Goal: Transaction & Acquisition: Book appointment/travel/reservation

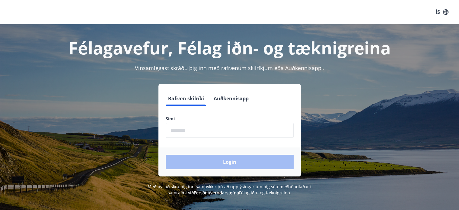
click at [175, 130] on input "phone" at bounding box center [230, 130] width 128 height 15
type input "********"
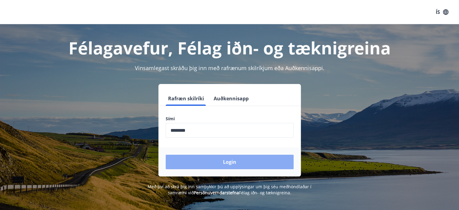
click at [235, 164] on button "Login" at bounding box center [230, 162] width 128 height 14
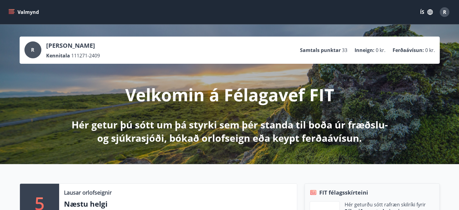
click at [428, 10] on icon "button" at bounding box center [430, 12] width 7 height 7
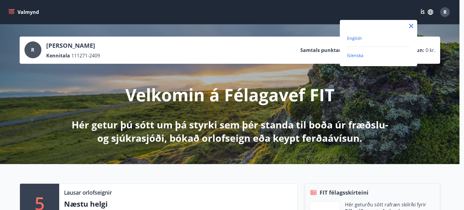
click at [355, 38] on span "English" at bounding box center [354, 38] width 15 height 6
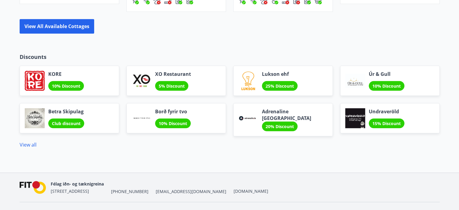
scroll to position [540, 0]
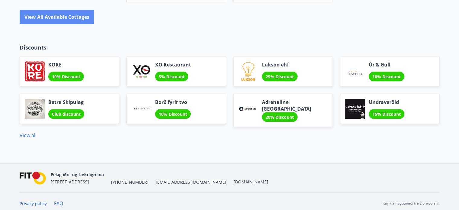
click at [42, 17] on button "View all available cottages" at bounding box center [57, 17] width 75 height 14
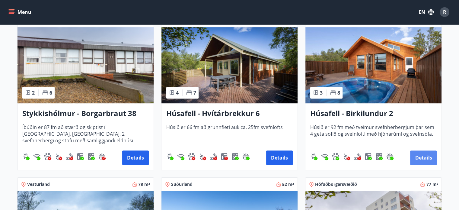
scroll to position [302, 0]
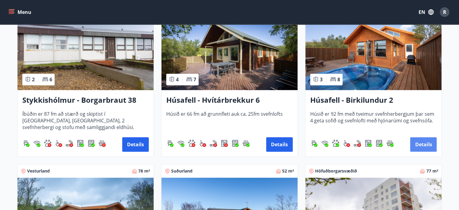
click at [426, 141] on button "Details" at bounding box center [423, 144] width 27 height 14
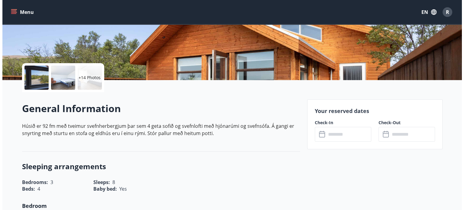
scroll to position [121, 0]
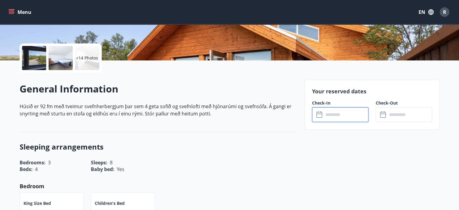
click at [333, 116] on input "text" at bounding box center [346, 114] width 45 height 15
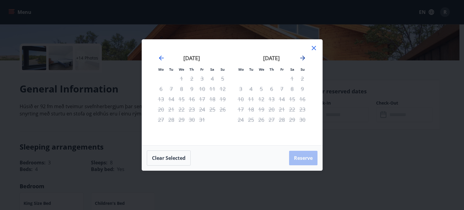
click at [301, 57] on icon "Move forward to switch to the next month." at bounding box center [302, 57] width 7 height 7
click at [302, 56] on icon "Move forward to switch to the next month." at bounding box center [302, 58] width 5 height 5
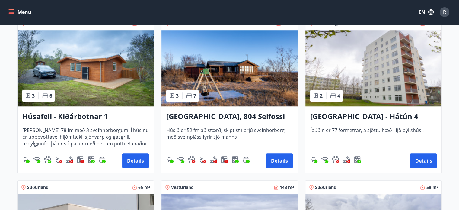
scroll to position [453, 0]
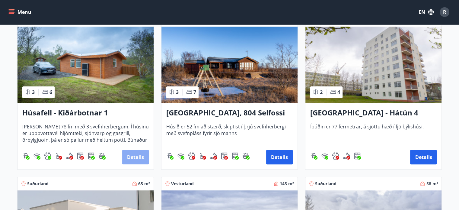
click at [136, 157] on button "Details" at bounding box center [135, 157] width 27 height 14
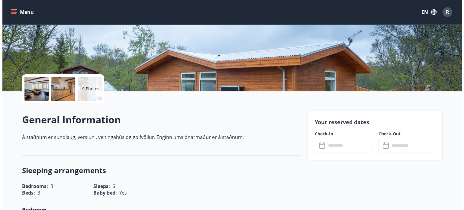
scroll to position [121, 0]
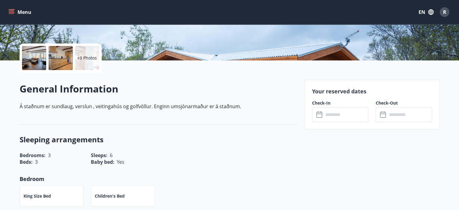
click at [337, 114] on input "text" at bounding box center [346, 114] width 45 height 15
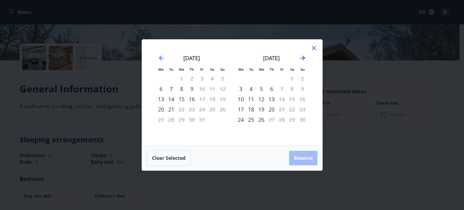
click at [304, 57] on icon "Move forward to switch to the next month." at bounding box center [302, 58] width 5 height 5
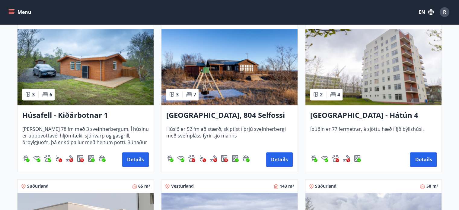
scroll to position [453, 0]
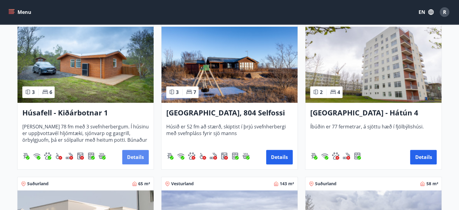
click at [131, 156] on button "Details" at bounding box center [135, 157] width 27 height 14
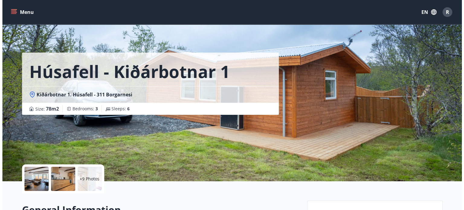
scroll to position [91, 0]
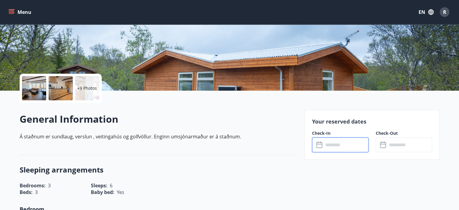
click at [333, 144] on input "text" at bounding box center [346, 144] width 45 height 15
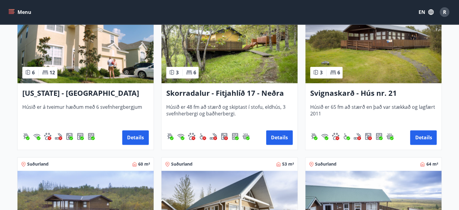
scroll to position [785, 0]
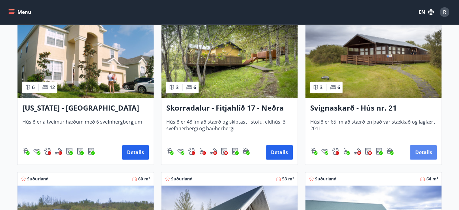
click at [425, 151] on button "Details" at bounding box center [423, 152] width 27 height 14
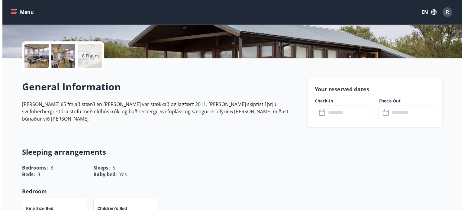
scroll to position [151, 0]
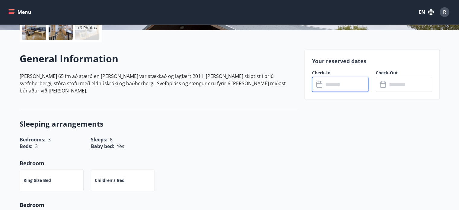
click at [334, 84] on input "text" at bounding box center [346, 84] width 45 height 15
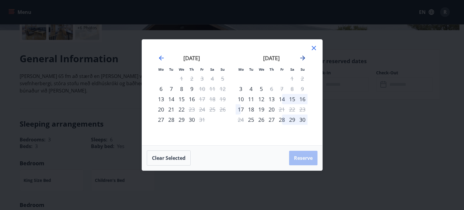
click at [301, 57] on icon "Move forward to switch to the next month." at bounding box center [302, 57] width 7 height 7
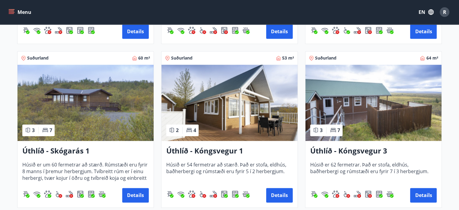
scroll to position [936, 0]
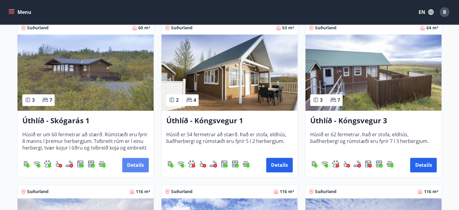
click at [136, 164] on button "Details" at bounding box center [135, 165] width 27 height 14
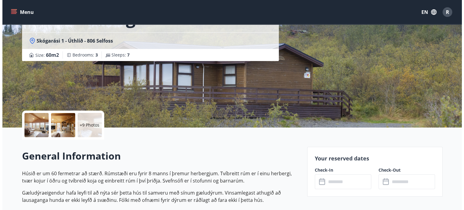
scroll to position [151, 0]
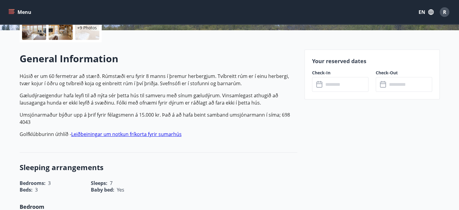
click at [337, 85] on input "text" at bounding box center [346, 84] width 45 height 15
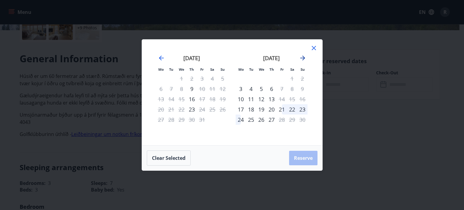
click at [303, 57] on icon "Move forward to switch to the next month." at bounding box center [302, 58] width 5 height 5
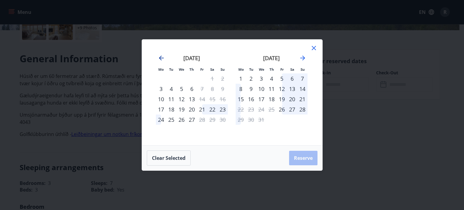
click at [162, 58] on icon "Move backward to switch to the previous month." at bounding box center [161, 58] width 5 height 5
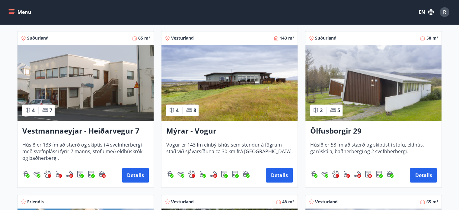
scroll to position [634, 0]
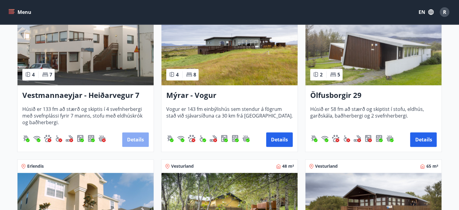
click at [129, 139] on button "Details" at bounding box center [135, 139] width 27 height 14
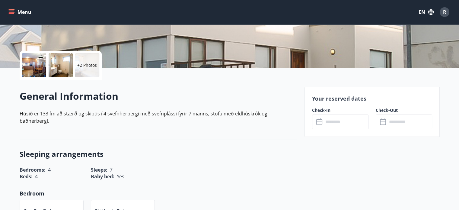
scroll to position [121, 0]
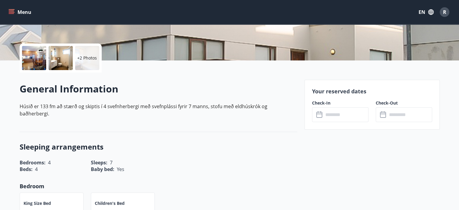
click at [332, 117] on input "text" at bounding box center [346, 114] width 45 height 15
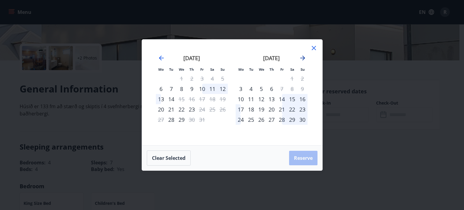
click at [302, 58] on icon "Move forward to switch to the next month." at bounding box center [302, 58] width 5 height 5
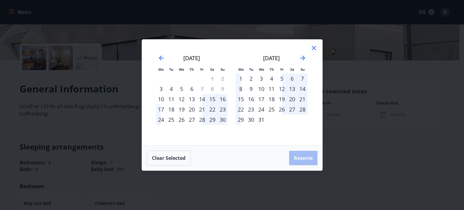
click at [314, 49] on icon at bounding box center [313, 48] width 4 height 4
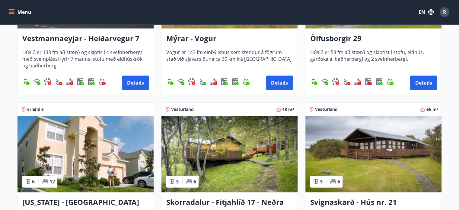
scroll to position [724, 0]
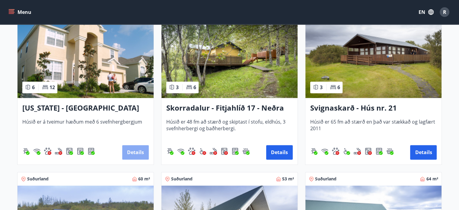
click at [133, 151] on button "Details" at bounding box center [135, 152] width 27 height 14
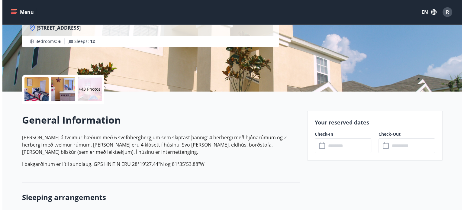
scroll to position [91, 0]
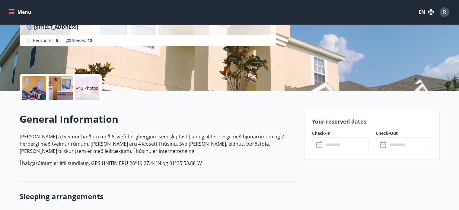
click at [331, 146] on input "text" at bounding box center [346, 144] width 45 height 15
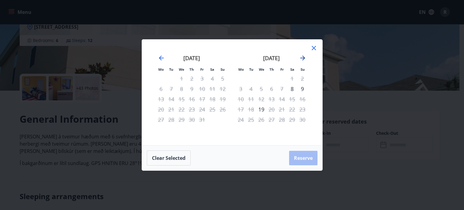
click at [303, 57] on icon "Move forward to switch to the next month." at bounding box center [302, 58] width 5 height 5
click at [302, 60] on icon "Move forward to switch to the next month." at bounding box center [302, 58] width 5 height 5
click at [303, 56] on icon "Move forward to switch to the next month." at bounding box center [302, 58] width 5 height 5
click at [301, 56] on icon "Move forward to switch to the next month." at bounding box center [302, 57] width 7 height 7
click at [300, 58] on icon "Move forward to switch to the next month." at bounding box center [302, 58] width 5 height 5
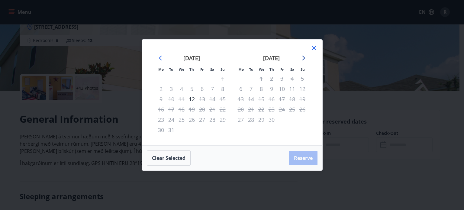
click at [300, 58] on icon "Move forward to switch to the next month." at bounding box center [302, 58] width 5 height 5
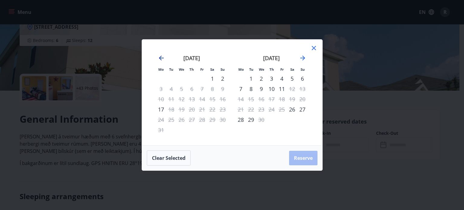
click at [159, 56] on icon "Move backward to switch to the previous month." at bounding box center [161, 57] width 7 height 7
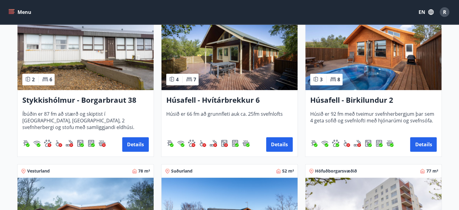
scroll to position [272, 0]
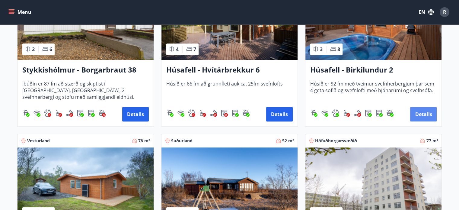
click at [417, 115] on button "Details" at bounding box center [423, 114] width 27 height 14
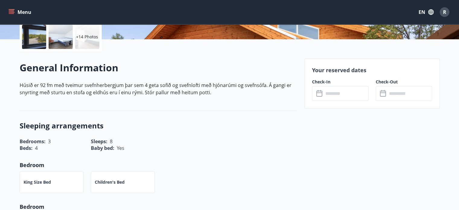
scroll to position [151, 0]
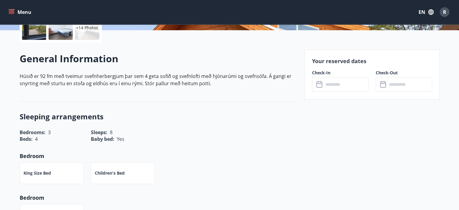
click at [332, 83] on input "text" at bounding box center [346, 84] width 45 height 15
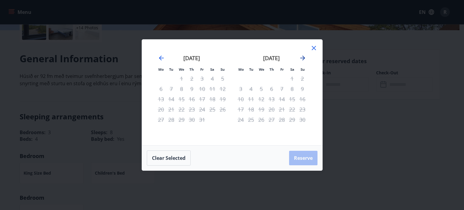
click at [302, 56] on icon "Move forward to switch to the next month." at bounding box center [302, 57] width 7 height 7
click at [302, 57] on icon "Move forward to switch to the next month." at bounding box center [302, 57] width 7 height 7
click at [304, 56] on icon "Move forward to switch to the next month." at bounding box center [302, 57] width 7 height 7
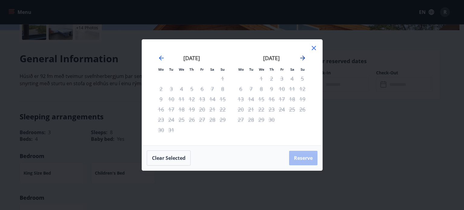
click at [304, 56] on icon "Move forward to switch to the next month." at bounding box center [302, 57] width 7 height 7
click at [314, 47] on icon at bounding box center [313, 47] width 7 height 7
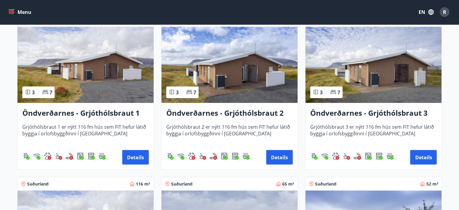
scroll to position [1117, 0]
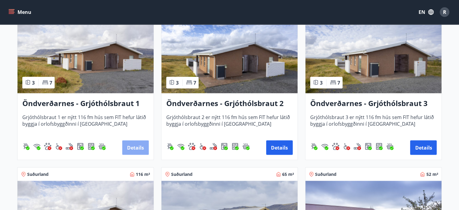
click at [132, 145] on button "Details" at bounding box center [135, 147] width 27 height 14
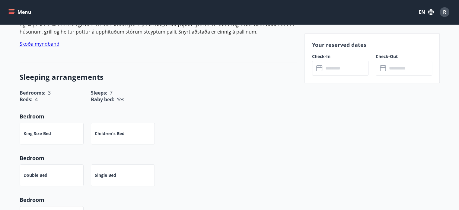
scroll to position [181, 0]
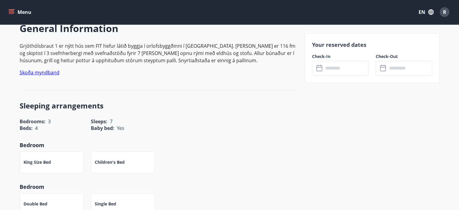
click at [349, 72] on input "text" at bounding box center [346, 68] width 45 height 15
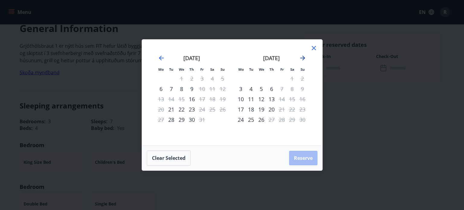
click at [303, 58] on icon "Move forward to switch to the next month." at bounding box center [302, 58] width 5 height 5
click at [314, 48] on icon at bounding box center [313, 47] width 7 height 7
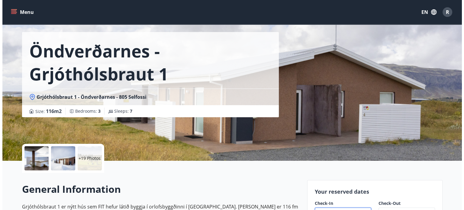
scroll to position [30, 0]
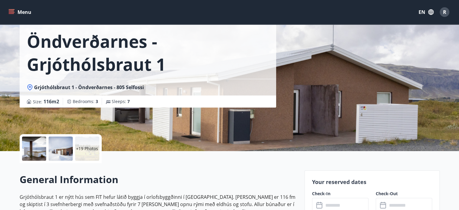
click at [83, 145] on div "+19 Photos" at bounding box center [87, 148] width 24 height 24
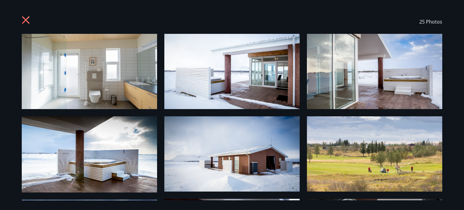
click at [74, 58] on img at bounding box center [89, 71] width 135 height 75
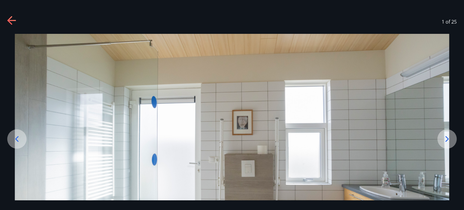
click at [443, 139] on icon at bounding box center [447, 139] width 10 height 10
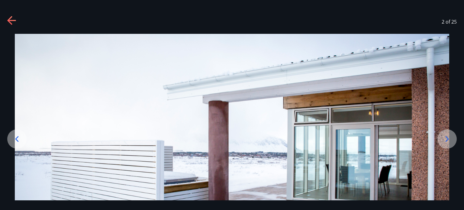
click at [443, 139] on icon at bounding box center [447, 139] width 10 height 10
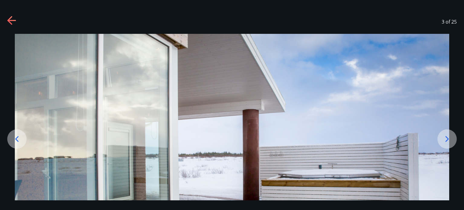
click at [443, 139] on icon at bounding box center [447, 139] width 10 height 10
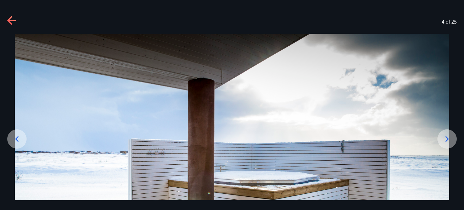
click at [443, 139] on icon at bounding box center [447, 139] width 10 height 10
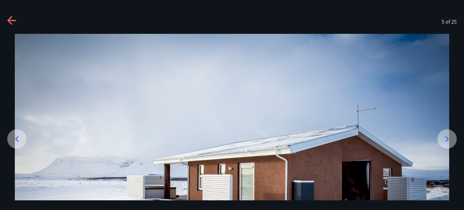
click at [443, 139] on icon at bounding box center [447, 139] width 10 height 10
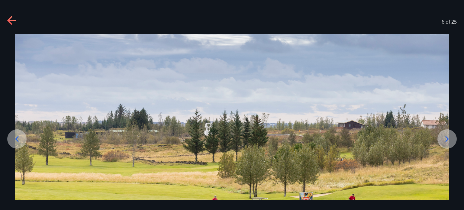
click at [443, 139] on icon at bounding box center [447, 139] width 10 height 10
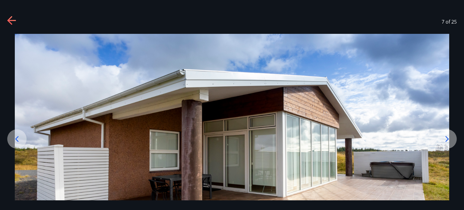
click at [443, 139] on icon at bounding box center [447, 139] width 10 height 10
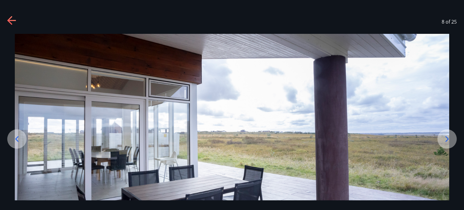
click at [443, 139] on icon at bounding box center [447, 139] width 10 height 10
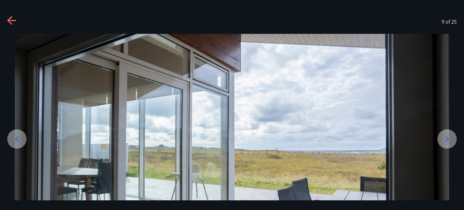
click at [443, 139] on icon at bounding box center [447, 139] width 10 height 10
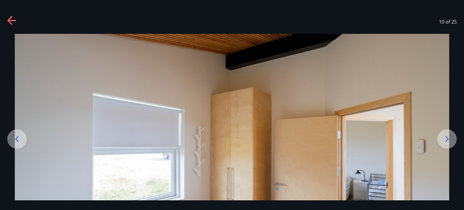
click at [443, 139] on icon at bounding box center [447, 139] width 10 height 10
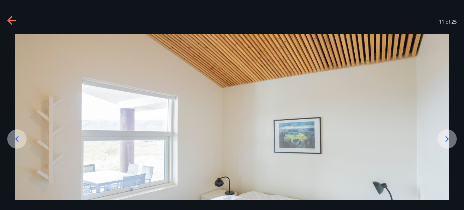
click at [443, 139] on icon at bounding box center [447, 139] width 10 height 10
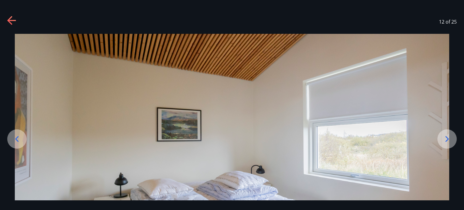
click at [443, 139] on icon at bounding box center [447, 139] width 10 height 10
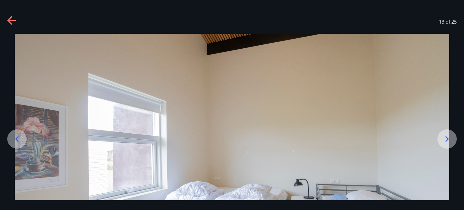
click at [443, 139] on icon at bounding box center [447, 139] width 10 height 10
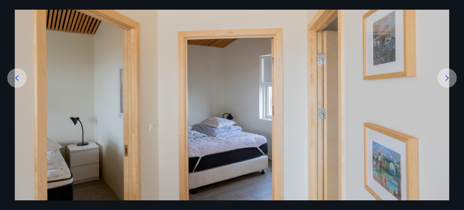
scroll to position [75, 0]
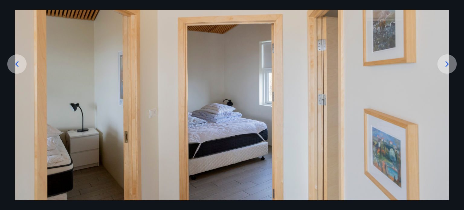
click at [442, 61] on icon at bounding box center [447, 64] width 10 height 10
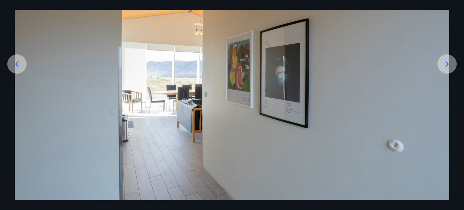
click at [442, 61] on icon at bounding box center [447, 64] width 10 height 10
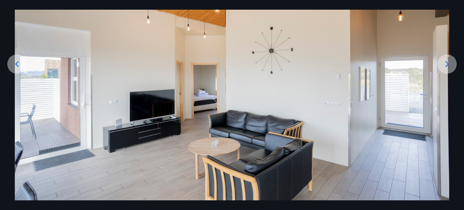
click at [442, 61] on icon at bounding box center [447, 64] width 10 height 10
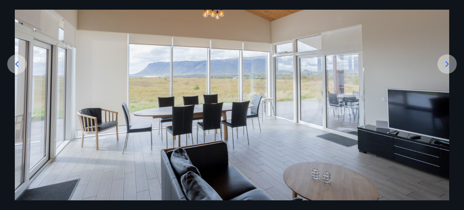
click at [442, 61] on icon at bounding box center [447, 64] width 10 height 10
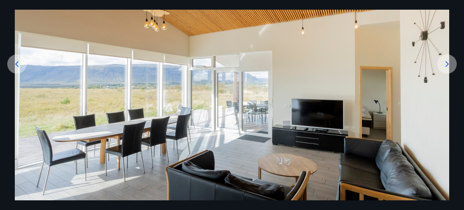
click at [442, 61] on icon at bounding box center [447, 64] width 10 height 10
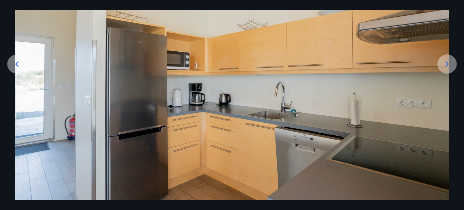
click at [442, 61] on icon at bounding box center [447, 64] width 10 height 10
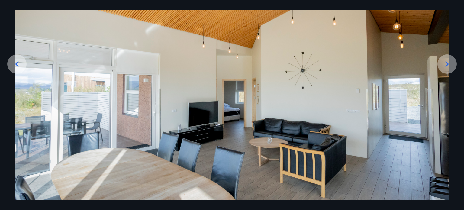
click at [442, 61] on icon at bounding box center [447, 64] width 10 height 10
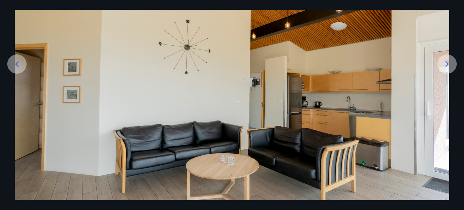
click at [442, 61] on icon at bounding box center [447, 64] width 10 height 10
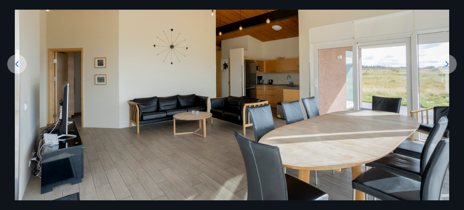
click at [442, 61] on icon at bounding box center [447, 64] width 10 height 10
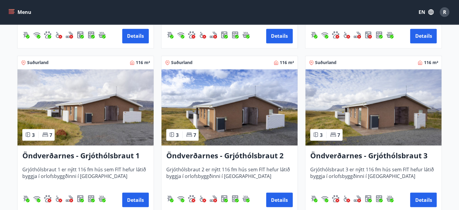
scroll to position [1094, 0]
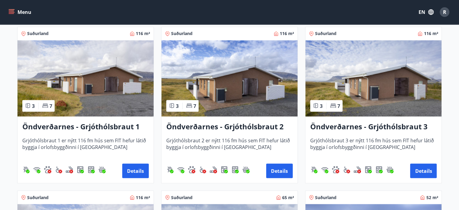
click at [97, 80] on img at bounding box center [86, 78] width 136 height 76
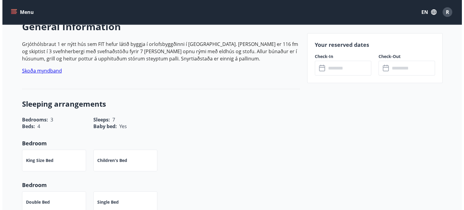
scroll to position [121, 0]
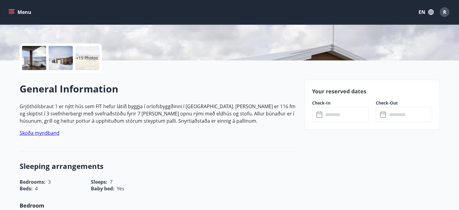
click at [339, 117] on input "text" at bounding box center [346, 114] width 45 height 15
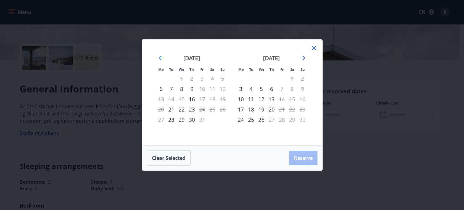
click at [303, 57] on icon "Move forward to switch to the next month." at bounding box center [302, 58] width 5 height 5
click at [250, 99] on div "16" at bounding box center [251, 99] width 10 height 10
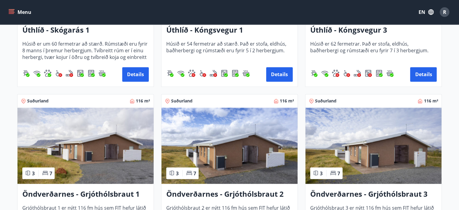
scroll to position [1117, 0]
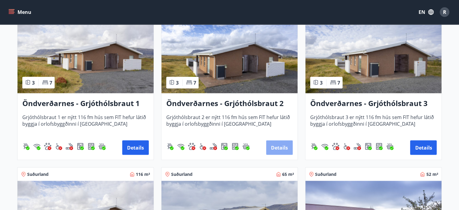
click at [281, 148] on button "Details" at bounding box center [279, 147] width 27 height 14
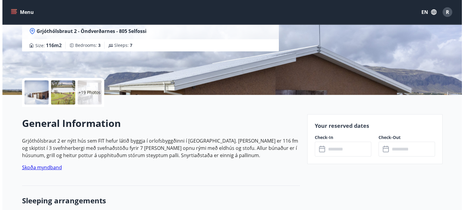
scroll to position [91, 0]
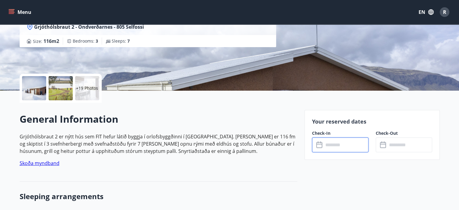
click at [325, 145] on input "text" at bounding box center [346, 144] width 45 height 15
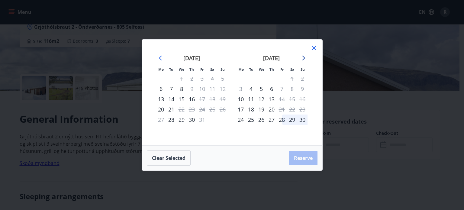
click at [302, 56] on icon "Move forward to switch to the next month." at bounding box center [302, 57] width 7 height 7
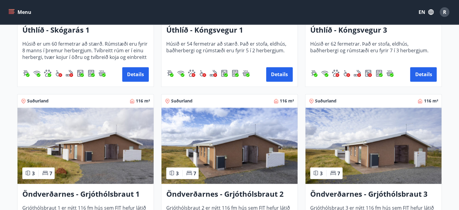
scroll to position [1087, 0]
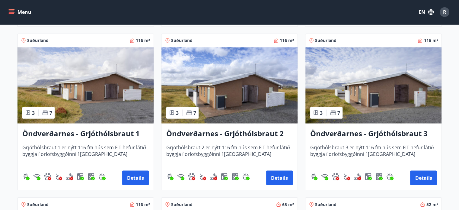
click at [377, 97] on img at bounding box center [373, 85] width 136 height 76
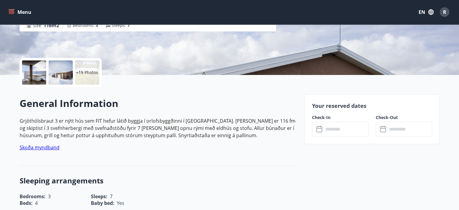
scroll to position [121, 0]
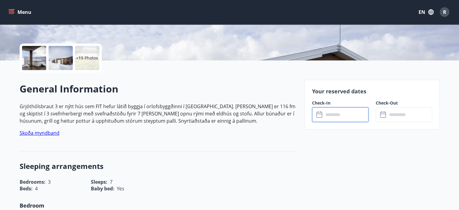
click at [344, 116] on input "text" at bounding box center [346, 114] width 45 height 15
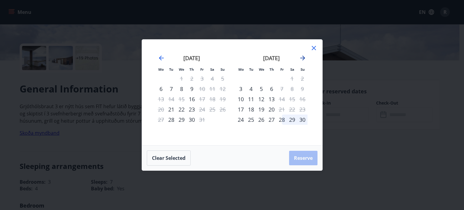
click at [301, 57] on icon "Move forward to switch to the next month." at bounding box center [302, 57] width 7 height 7
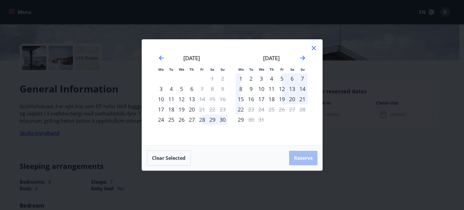
click at [270, 87] on div "11" at bounding box center [271, 89] width 10 height 10
click at [304, 88] on div "14" at bounding box center [302, 89] width 10 height 10
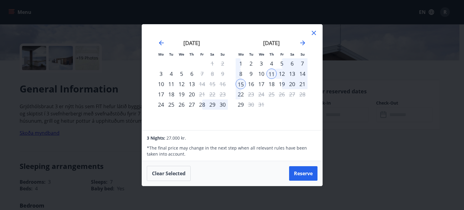
click at [303, 72] on div "14" at bounding box center [302, 74] width 10 height 10
click at [272, 75] on div "11" at bounding box center [271, 74] width 10 height 10
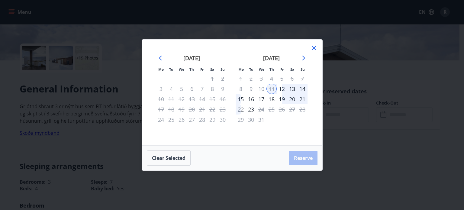
click at [302, 157] on div "Clear selected Reserve" at bounding box center [232, 157] width 180 height 25
click at [301, 88] on div "14" at bounding box center [302, 89] width 10 height 10
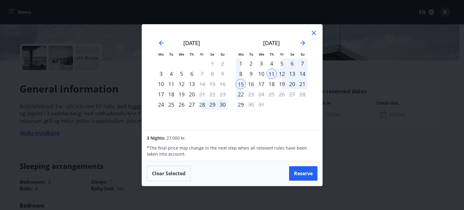
click at [302, 72] on div "14" at bounding box center [302, 74] width 10 height 10
click at [271, 73] on div "11" at bounding box center [271, 74] width 10 height 10
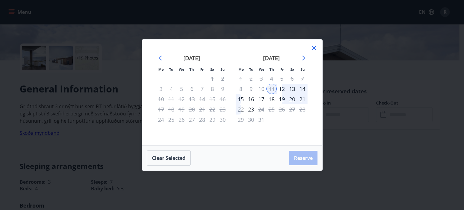
click at [302, 87] on div "14" at bounding box center [302, 89] width 10 height 10
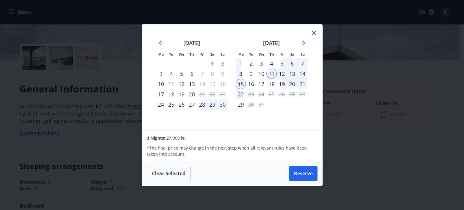
click at [300, 72] on div "14" at bounding box center [302, 74] width 10 height 10
click at [306, 173] on button "Reserve" at bounding box center [303, 173] width 28 height 14
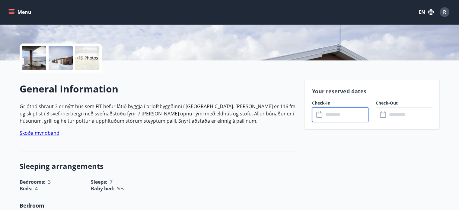
type input "******"
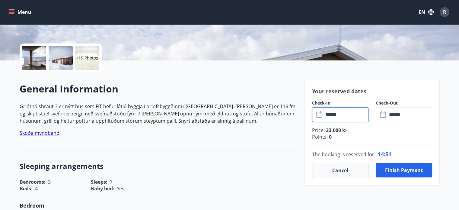
click at [342, 116] on input "******" at bounding box center [346, 114] width 45 height 15
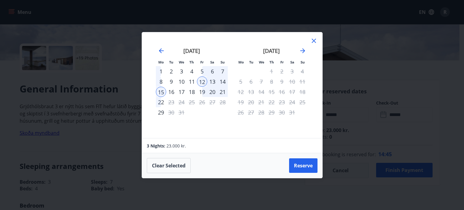
click at [191, 80] on div "11" at bounding box center [192, 81] width 10 height 10
click at [305, 164] on button "Reserve" at bounding box center [303, 165] width 28 height 14
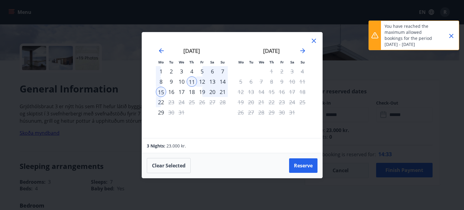
click at [202, 79] on div "12" at bounding box center [202, 81] width 10 height 10
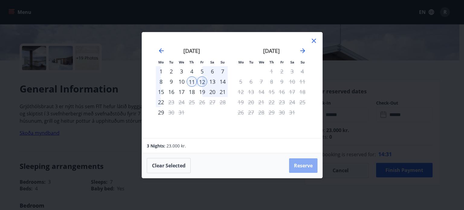
click at [305, 165] on button "Reserve" at bounding box center [303, 165] width 28 height 14
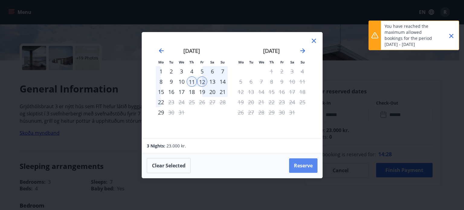
click at [305, 165] on button "Reserve" at bounding box center [303, 165] width 28 height 14
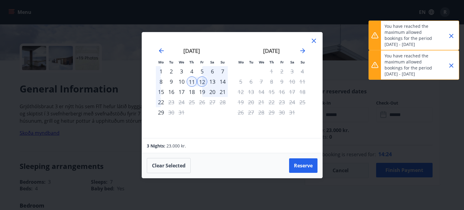
click at [450, 34] on icon "Close" at bounding box center [450, 35] width 7 height 7
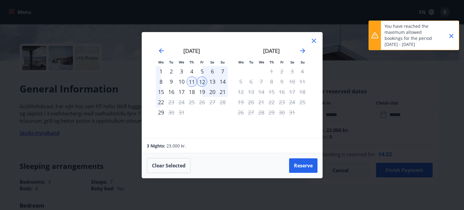
click at [448, 33] on icon "Close" at bounding box center [450, 35] width 7 height 7
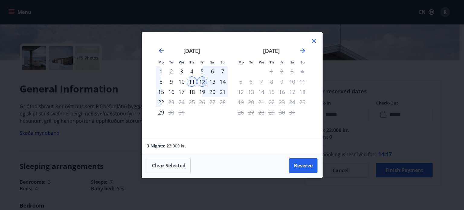
click at [160, 49] on icon "Move backward to switch to the previous month." at bounding box center [161, 50] width 7 height 7
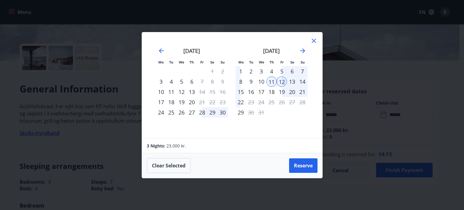
click at [281, 79] on div "12" at bounding box center [281, 81] width 10 height 10
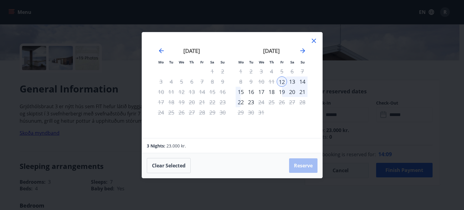
click at [299, 166] on div "Clear selected Reserve" at bounding box center [232, 165] width 180 height 25
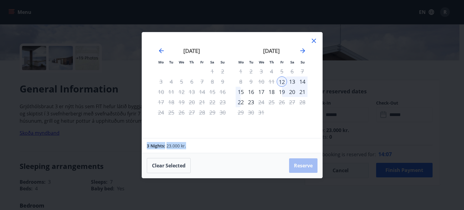
click at [299, 166] on div "Clear selected Reserve" at bounding box center [232, 165] width 180 height 25
click at [300, 165] on div "Clear selected Reserve" at bounding box center [232, 165] width 180 height 25
click at [302, 81] on div "14" at bounding box center [302, 81] width 10 height 10
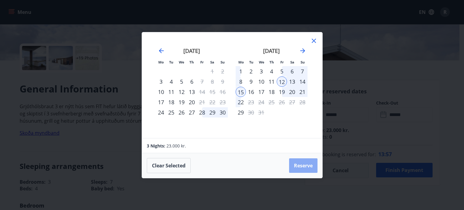
click at [305, 165] on button "Reserve" at bounding box center [303, 165] width 28 height 14
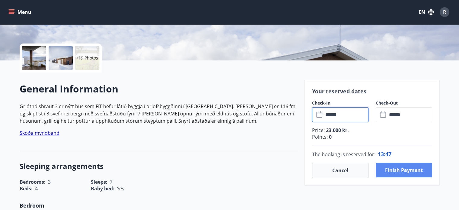
click at [396, 169] on button "Finish payment" at bounding box center [404, 170] width 56 height 14
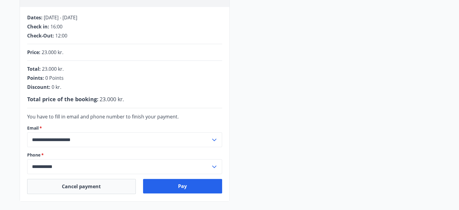
scroll to position [121, 0]
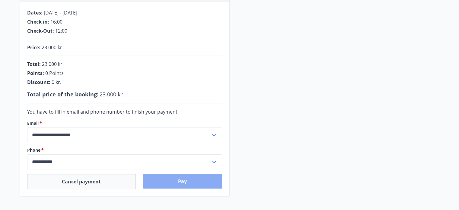
click at [180, 179] on button "Pay" at bounding box center [182, 181] width 79 height 14
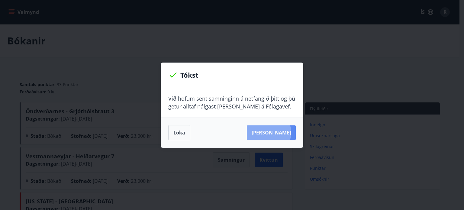
click at [278, 133] on button "[PERSON_NAME]" at bounding box center [271, 132] width 49 height 14
click at [178, 136] on button "Loka" at bounding box center [179, 132] width 22 height 15
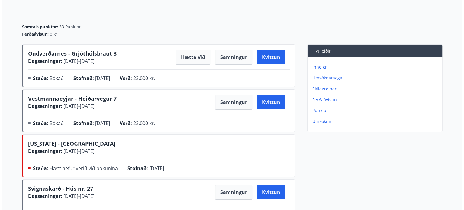
scroll to position [60, 0]
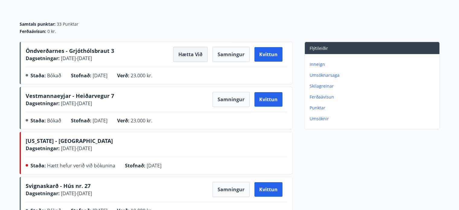
click at [197, 53] on button "Hætta við" at bounding box center [190, 54] width 34 height 15
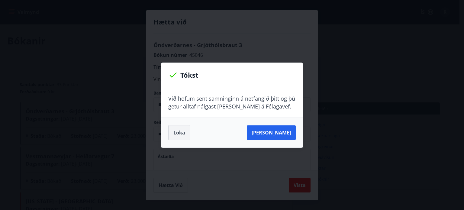
click at [176, 132] on button "Loka" at bounding box center [179, 132] width 22 height 15
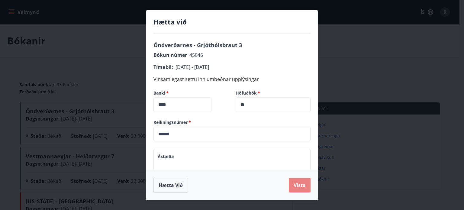
click at [303, 186] on button "Vista" at bounding box center [300, 185] width 22 height 14
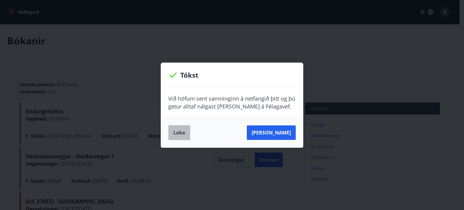
click at [180, 128] on button "Loka" at bounding box center [179, 132] width 22 height 15
click at [178, 133] on button "Loka" at bounding box center [179, 132] width 22 height 15
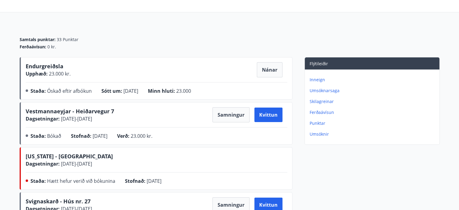
scroll to position [30, 0]
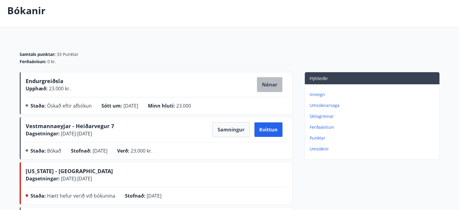
click at [268, 83] on button "Nánar" at bounding box center [270, 84] width 26 height 15
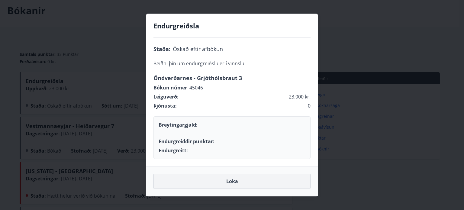
click at [225, 179] on button "Loka" at bounding box center [231, 181] width 157 height 15
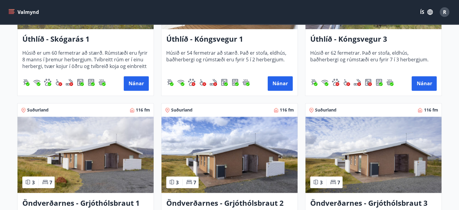
scroll to position [1056, 0]
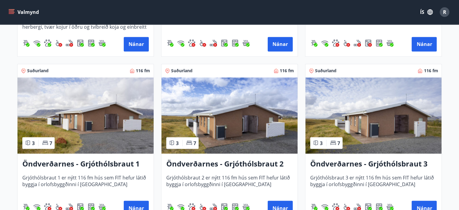
click at [361, 123] on img at bounding box center [373, 115] width 136 height 76
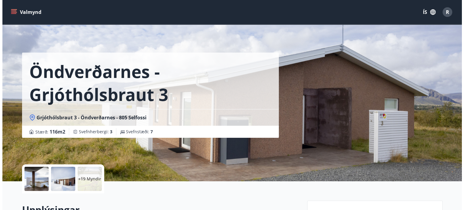
scroll to position [30, 0]
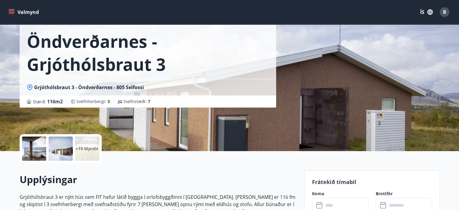
click at [60, 146] on div at bounding box center [61, 148] width 24 height 24
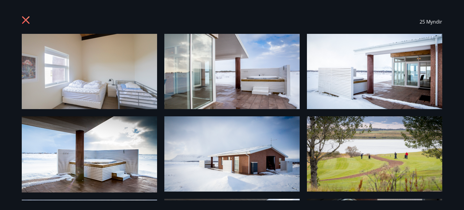
click at [78, 62] on img at bounding box center [89, 71] width 135 height 75
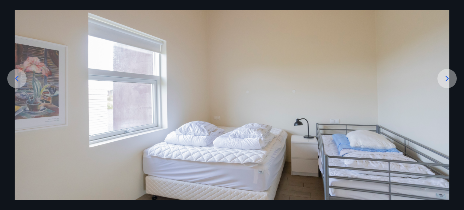
scroll to position [75, 0]
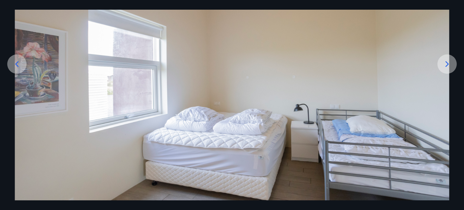
click at [446, 65] on icon at bounding box center [446, 64] width 3 height 6
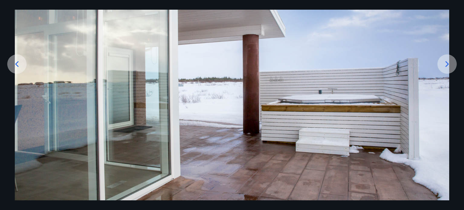
click at [446, 65] on icon at bounding box center [446, 64] width 3 height 6
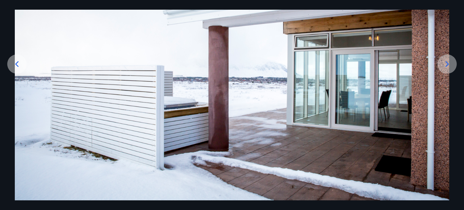
click at [446, 65] on icon at bounding box center [446, 64] width 3 height 6
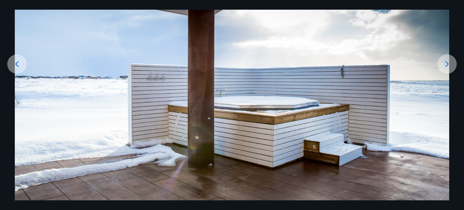
click at [446, 65] on icon at bounding box center [446, 64] width 3 height 6
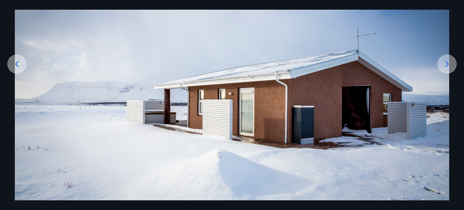
click at [446, 65] on icon at bounding box center [446, 64] width 3 height 6
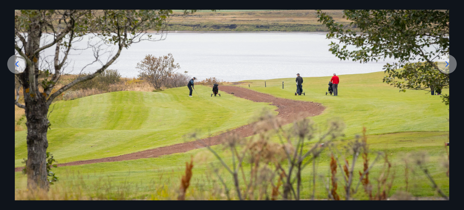
click at [446, 65] on icon at bounding box center [446, 64] width 3 height 6
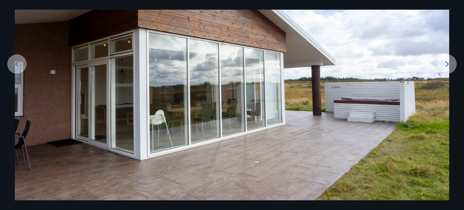
click at [446, 65] on icon at bounding box center [446, 64] width 3 height 6
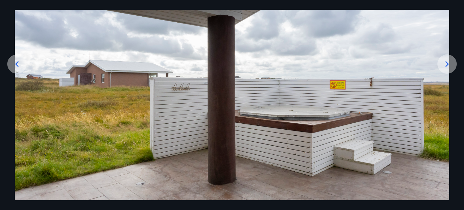
click at [446, 65] on icon at bounding box center [446, 64] width 3 height 6
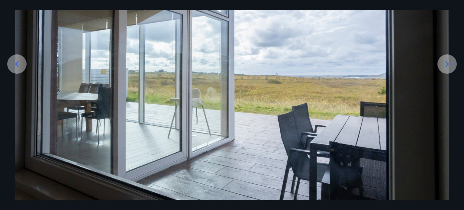
click at [446, 65] on icon at bounding box center [446, 64] width 3 height 6
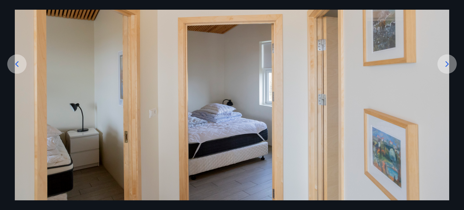
click at [446, 65] on icon at bounding box center [446, 64] width 3 height 6
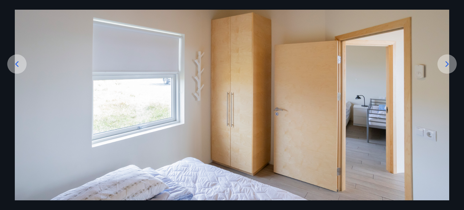
click at [446, 65] on icon at bounding box center [446, 64] width 3 height 6
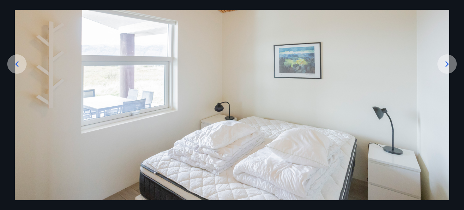
click at [446, 65] on icon at bounding box center [446, 64] width 3 height 6
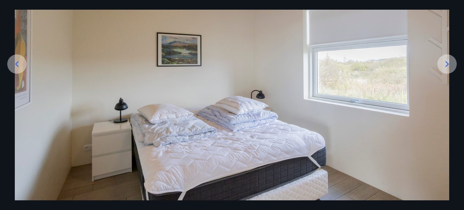
click at [446, 65] on icon at bounding box center [446, 64] width 3 height 6
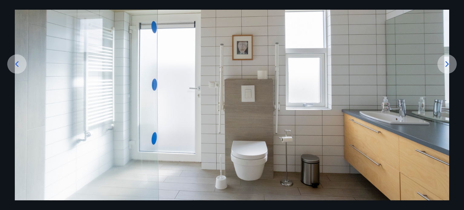
click at [446, 65] on icon at bounding box center [446, 64] width 3 height 6
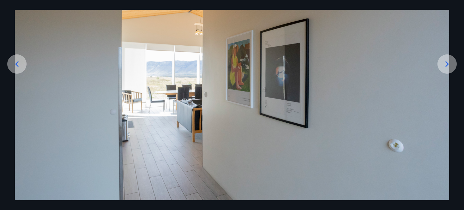
click at [446, 65] on icon at bounding box center [446, 64] width 3 height 6
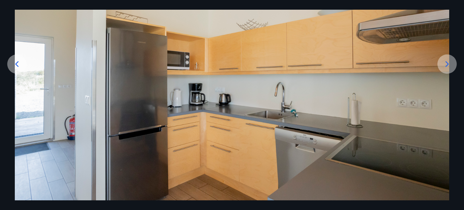
click at [446, 65] on icon at bounding box center [446, 64] width 3 height 6
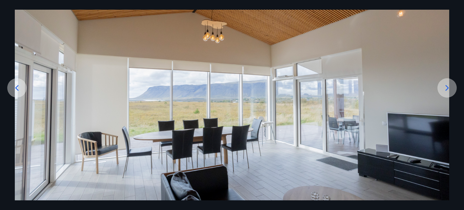
scroll to position [60, 0]
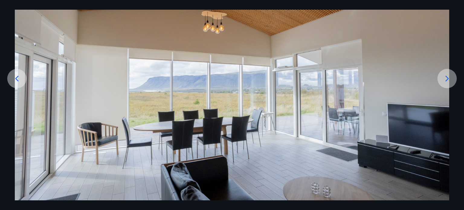
click at [445, 80] on icon at bounding box center [447, 79] width 10 height 10
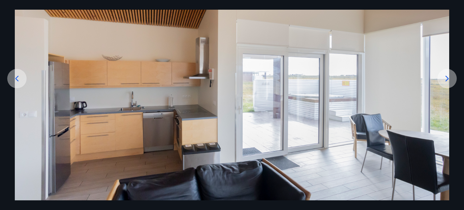
click at [445, 80] on icon at bounding box center [447, 79] width 10 height 10
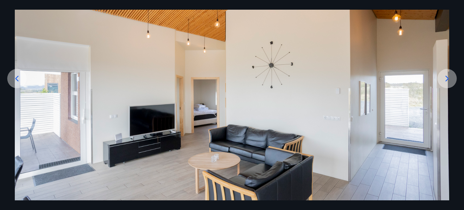
click at [446, 78] on icon at bounding box center [447, 79] width 10 height 10
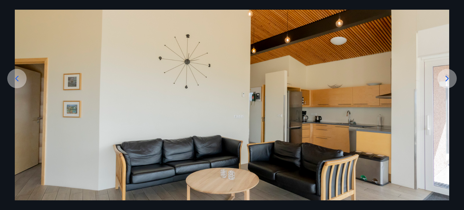
click at [443, 76] on icon at bounding box center [447, 79] width 10 height 10
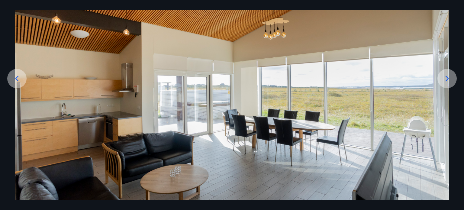
click at [447, 77] on icon at bounding box center [447, 79] width 10 height 10
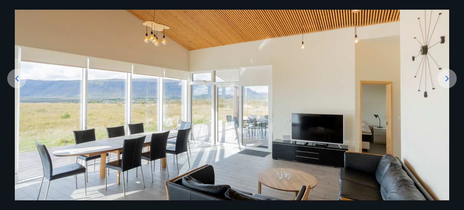
click at [447, 77] on icon at bounding box center [447, 79] width 10 height 10
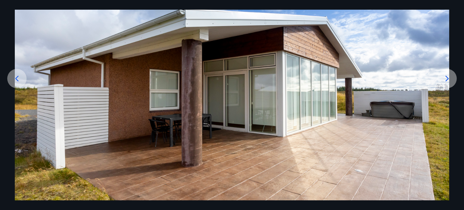
click at [447, 77] on icon at bounding box center [447, 79] width 10 height 10
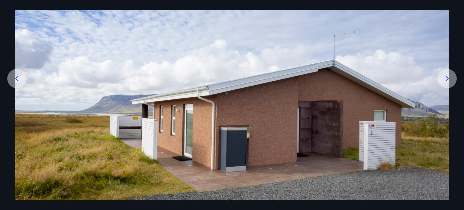
click at [447, 77] on icon at bounding box center [447, 79] width 10 height 10
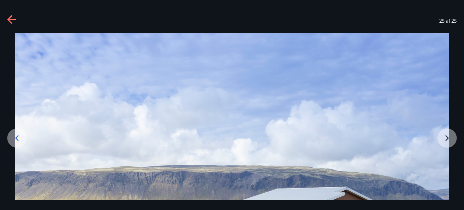
scroll to position [0, 0]
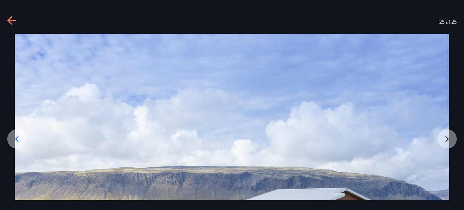
click at [11, 17] on icon at bounding box center [9, 20] width 5 height 8
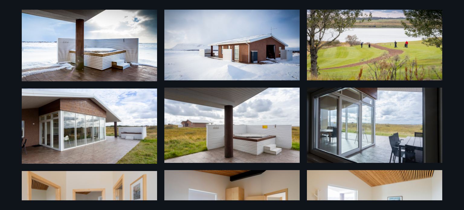
scroll to position [121, 0]
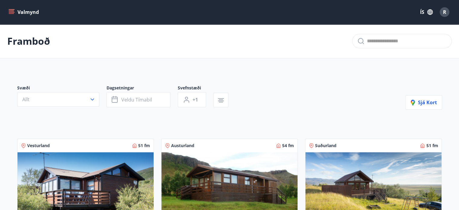
click at [420, 14] on button "ÍS" at bounding box center [426, 12] width 19 height 11
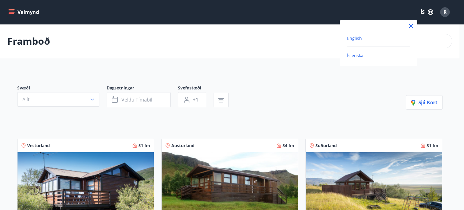
click at [356, 37] on span "English" at bounding box center [354, 38] width 15 height 6
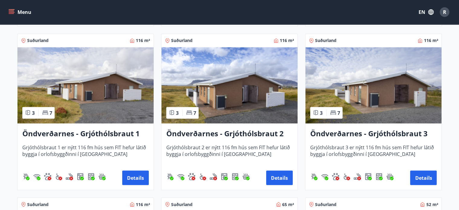
click at [349, 89] on img at bounding box center [373, 85] width 136 height 76
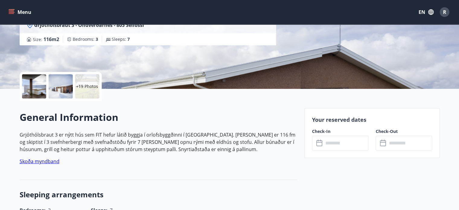
scroll to position [121, 0]
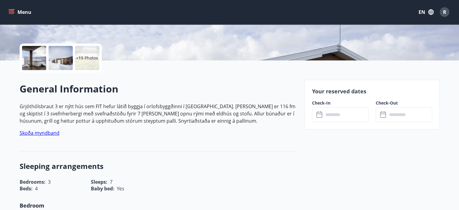
click at [350, 117] on input "text" at bounding box center [346, 114] width 45 height 15
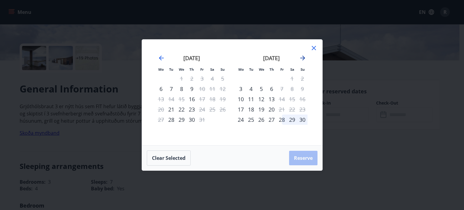
click at [303, 58] on icon "Move forward to switch to the next month." at bounding box center [302, 58] width 5 height 5
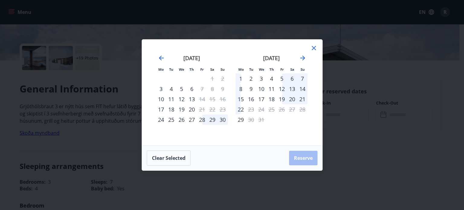
click at [270, 86] on div "11" at bounding box center [271, 89] width 10 height 10
click at [302, 87] on div "14" at bounding box center [302, 89] width 10 height 10
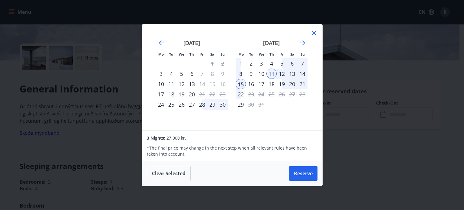
click at [303, 72] on div "14" at bounding box center [302, 74] width 10 height 10
click at [313, 31] on icon at bounding box center [313, 32] width 7 height 7
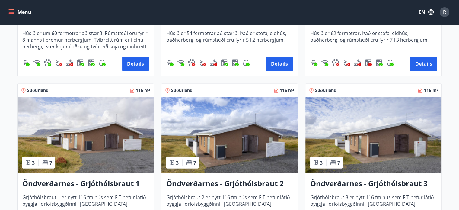
scroll to position [1087, 0]
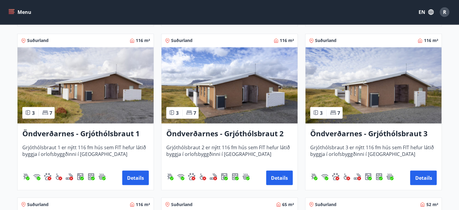
click at [377, 94] on img at bounding box center [373, 85] width 136 height 76
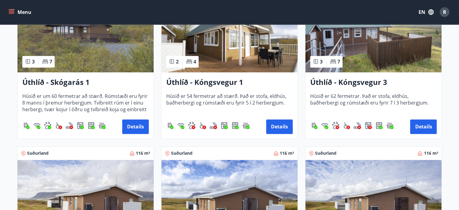
scroll to position [1095, 0]
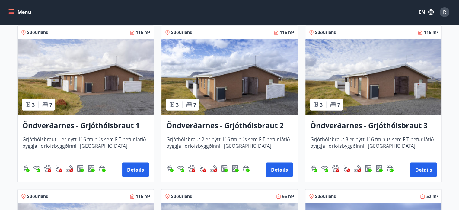
click at [229, 86] on img at bounding box center [229, 77] width 136 height 76
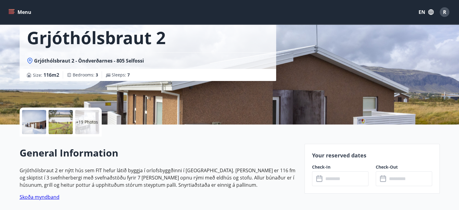
scroll to position [121, 0]
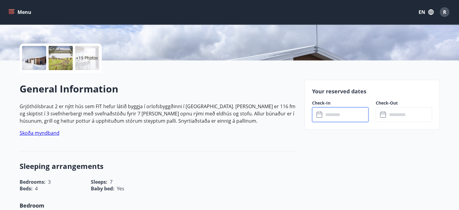
click at [326, 114] on input "text" at bounding box center [346, 114] width 45 height 15
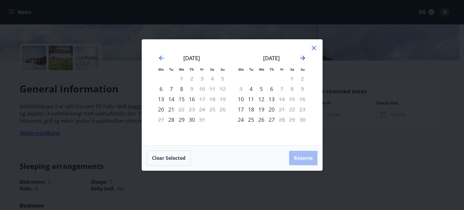
click at [304, 59] on icon "Move forward to switch to the next month." at bounding box center [302, 57] width 7 height 7
click at [314, 49] on icon at bounding box center [313, 48] width 4 height 4
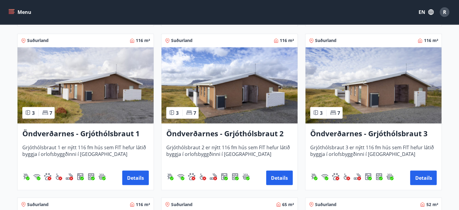
scroll to position [1056, 0]
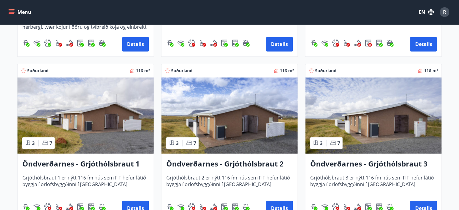
click at [380, 119] on img at bounding box center [373, 115] width 136 height 76
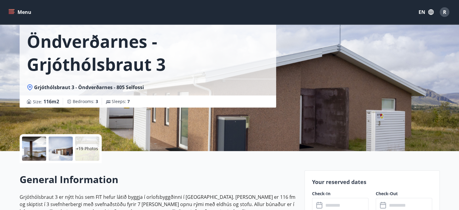
scroll to position [60, 0]
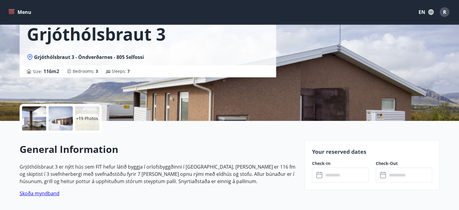
click at [342, 178] on input "text" at bounding box center [346, 175] width 45 height 15
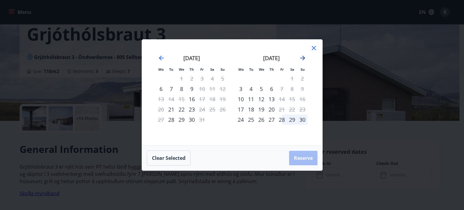
click at [301, 57] on icon "Move forward to switch to the next month." at bounding box center [302, 57] width 7 height 7
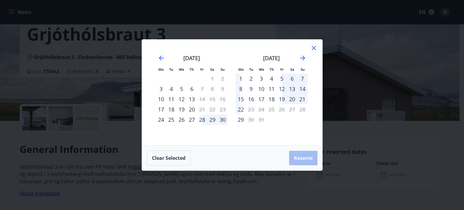
click at [270, 88] on div "11" at bounding box center [271, 89] width 10 height 10
click at [241, 97] on div "15" at bounding box center [240, 99] width 10 height 10
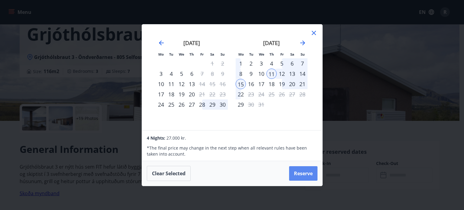
click at [304, 172] on button "Reserve" at bounding box center [303, 173] width 28 height 14
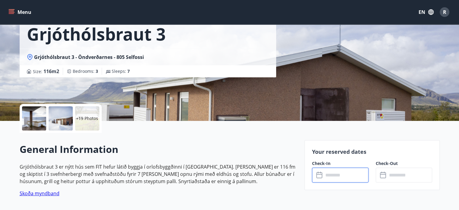
type input "******"
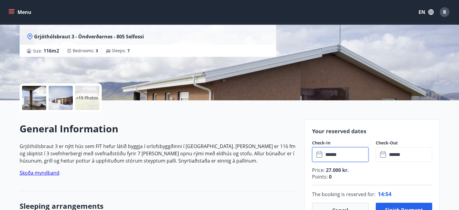
scroll to position [91, 0]
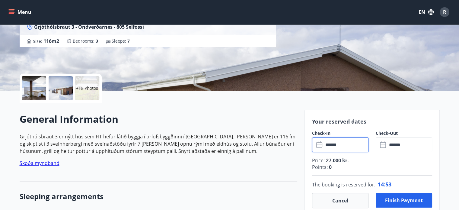
click at [398, 145] on input "******" at bounding box center [409, 144] width 45 height 15
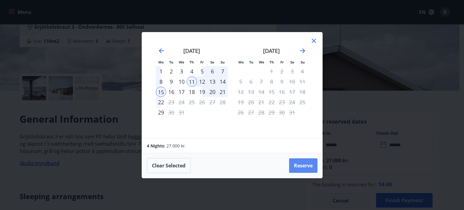
click at [297, 162] on button "Reserve" at bounding box center [303, 165] width 28 height 14
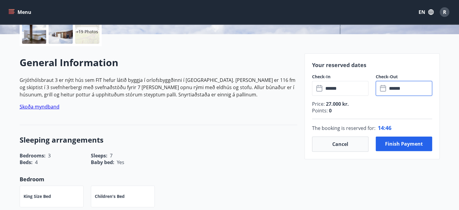
scroll to position [151, 0]
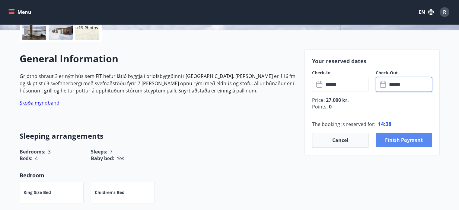
click at [401, 137] on button "Finish payment" at bounding box center [404, 140] width 56 height 14
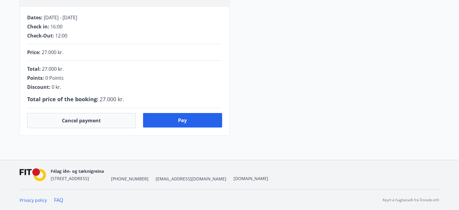
scroll to position [151, 0]
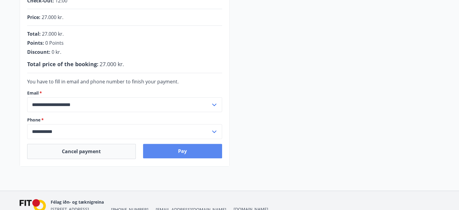
click at [180, 149] on button "Pay" at bounding box center [182, 151] width 79 height 14
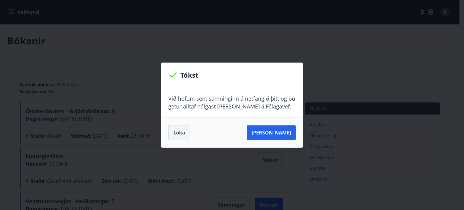
click at [180, 133] on button "Loka" at bounding box center [179, 132] width 22 height 15
